Goal: Task Accomplishment & Management: Use online tool/utility

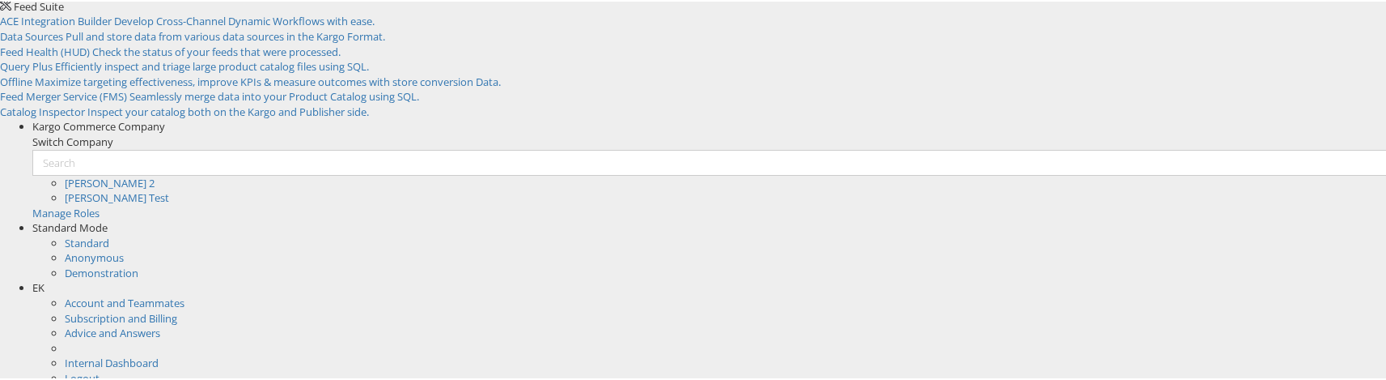
scroll to position [251, 0]
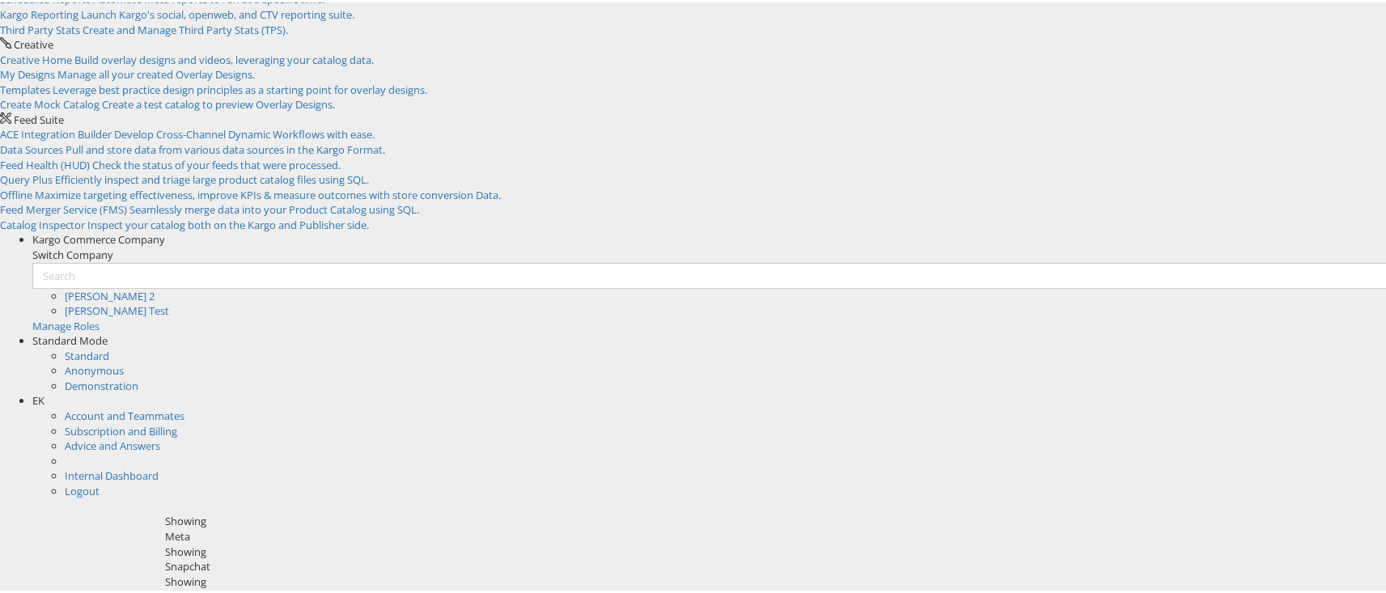
scroll to position [165, 0]
